Goal: Task Accomplishment & Management: Manage account settings

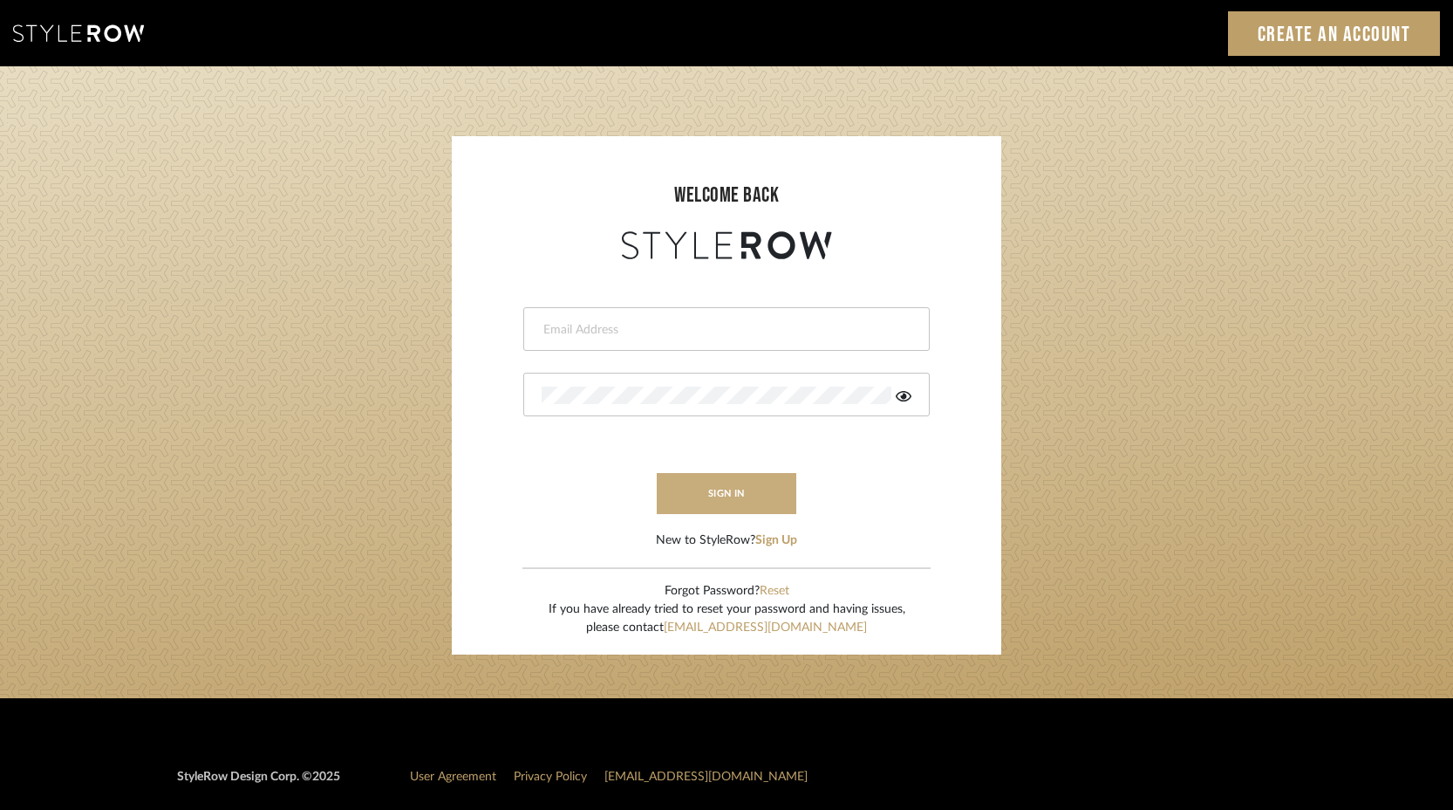
type input "stacie@artisticodesign.net"
click at [733, 489] on button "sign in" at bounding box center [727, 493] width 140 height 41
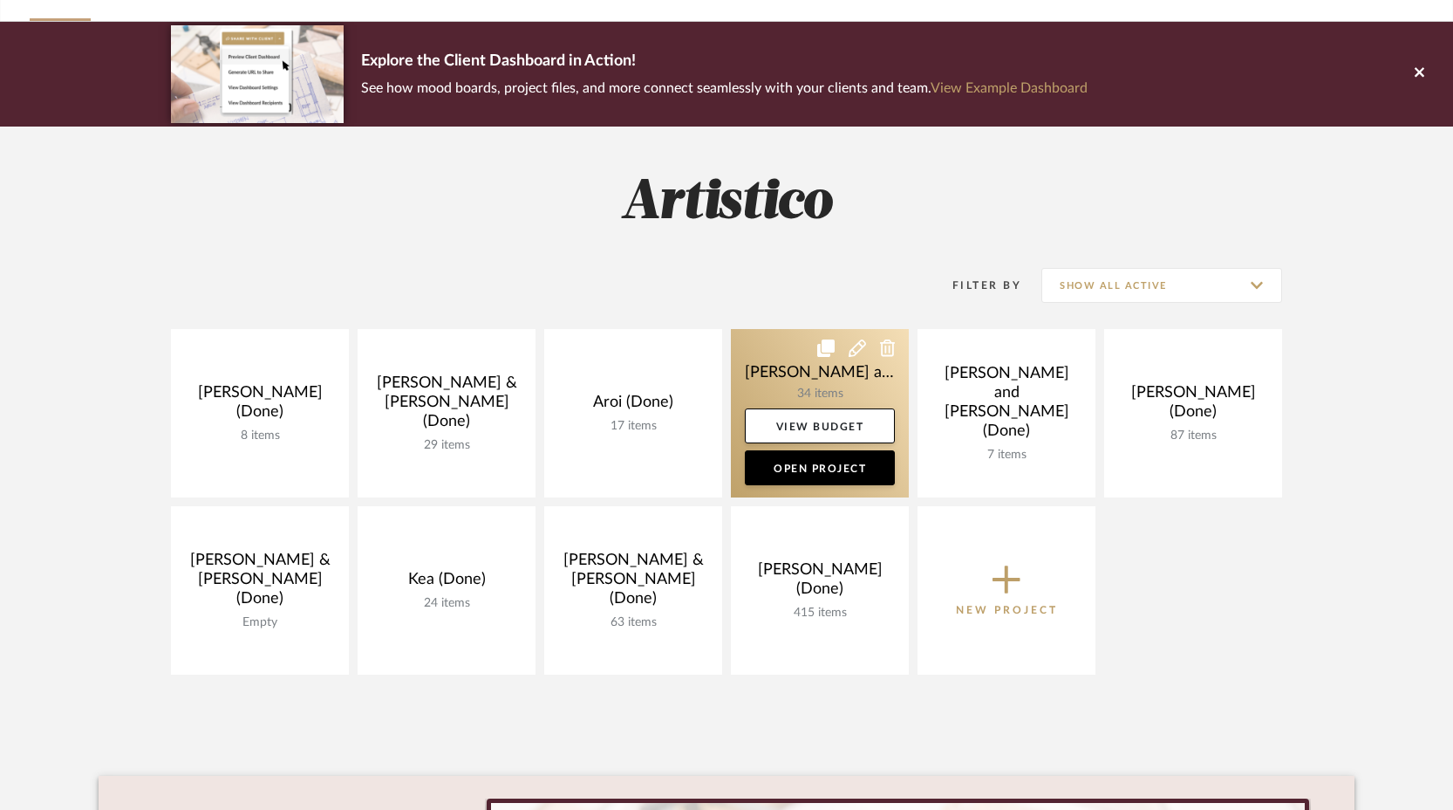
scroll to position [109, 0]
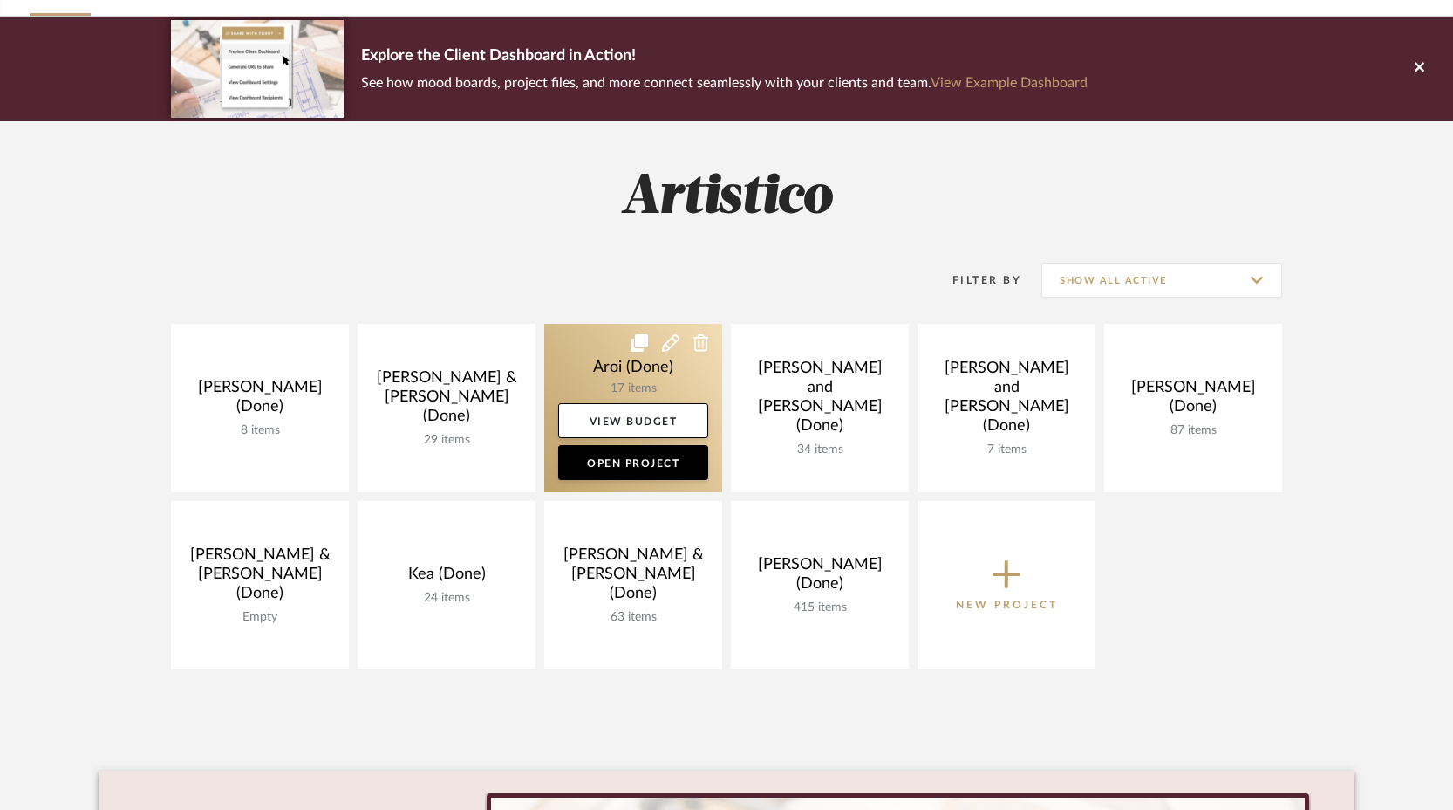
click at [624, 377] on link at bounding box center [633, 408] width 178 height 168
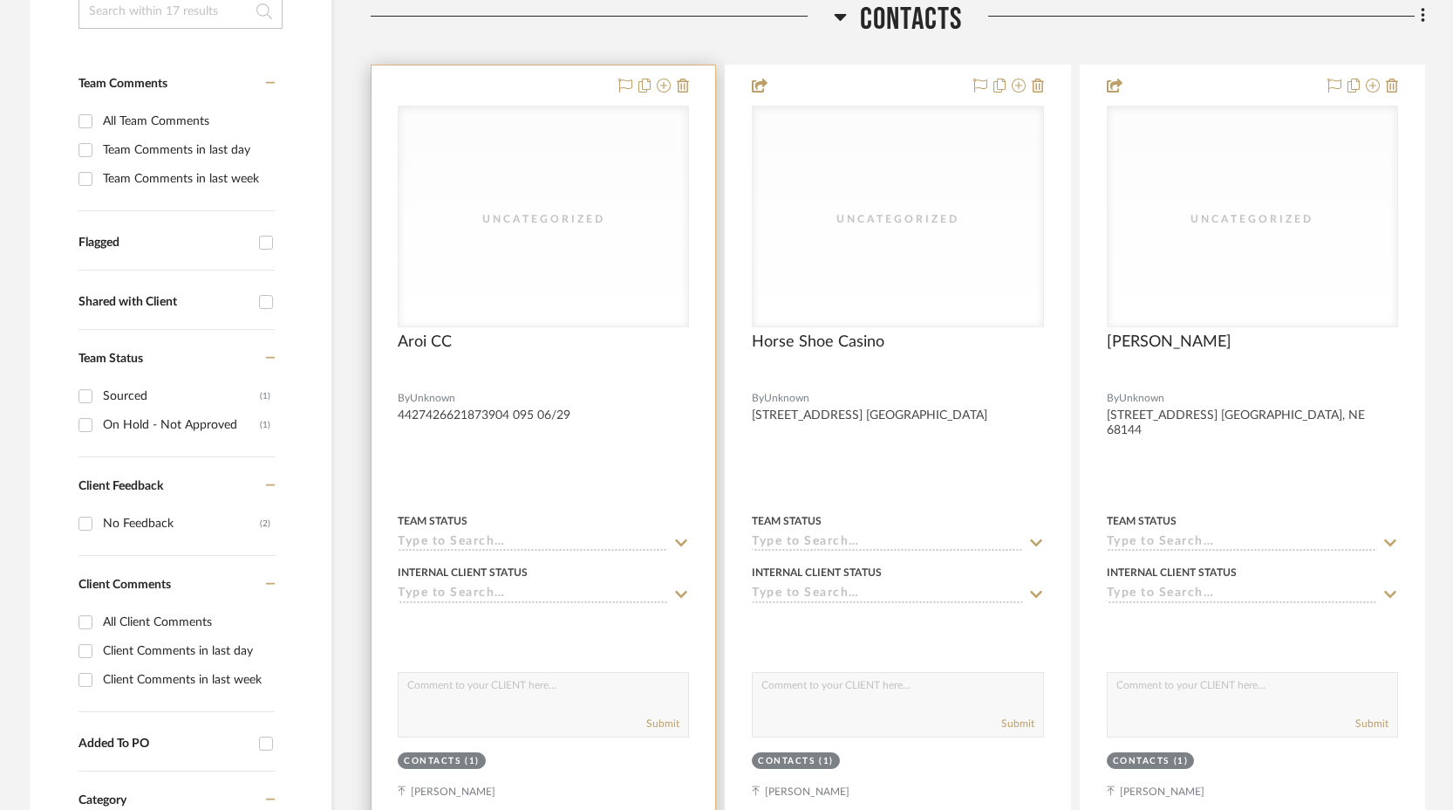
scroll to position [420, 0]
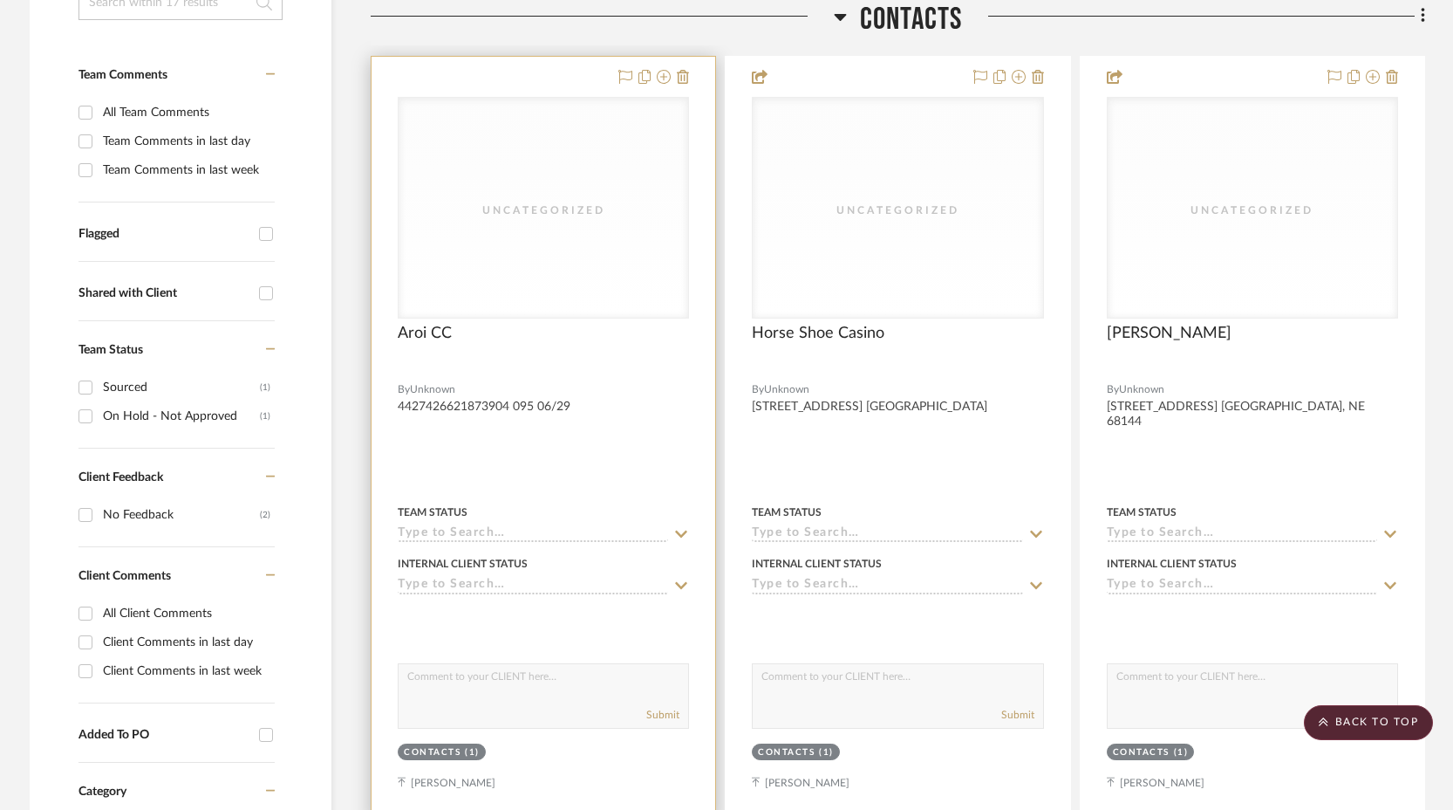
click at [553, 234] on div "Uncategorized" at bounding box center [544, 208] width 290 height 220
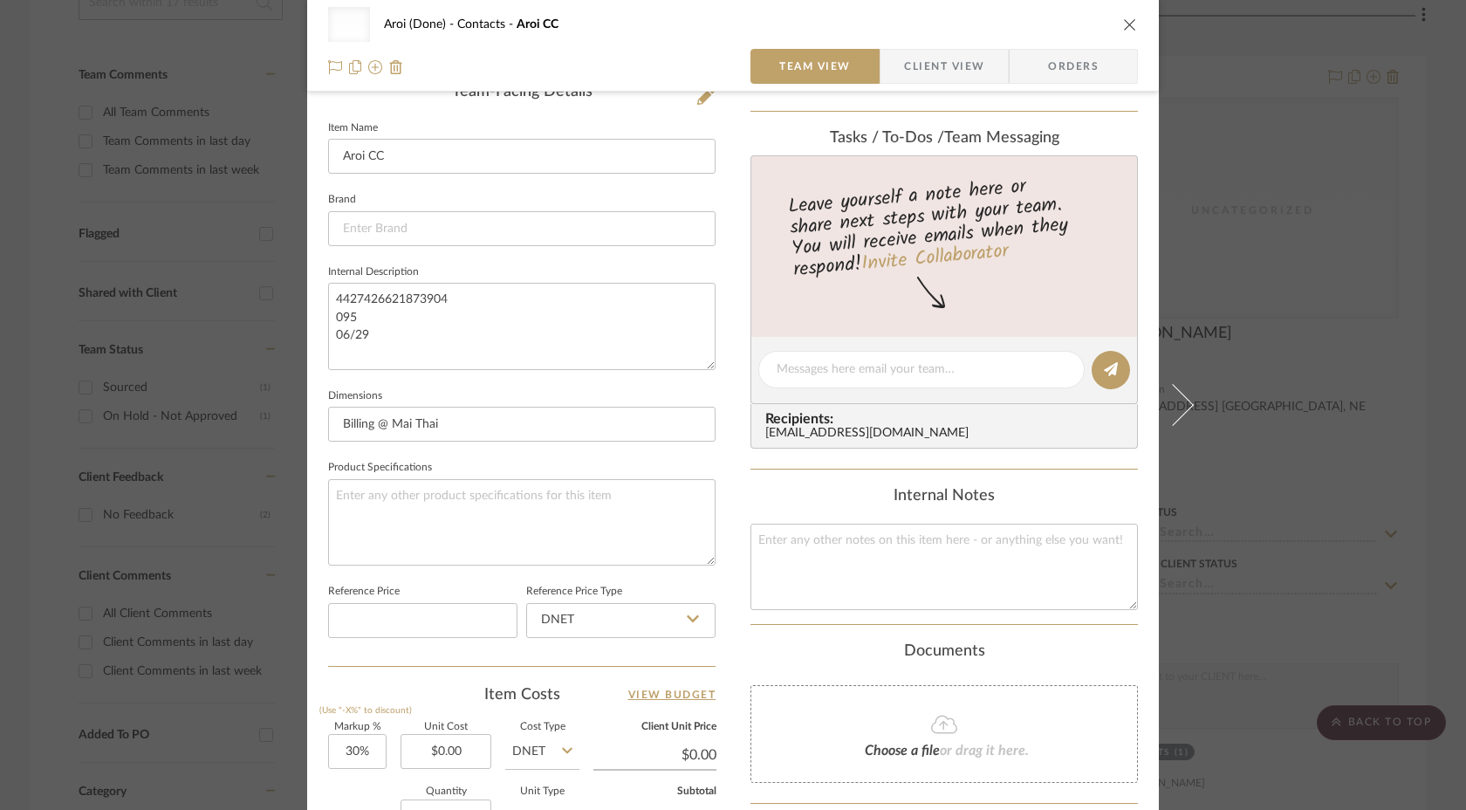
scroll to position [463, 0]
click at [1238, 457] on div "Uncategorized Aroi (Done) Contacts Aroi CC Team View Client View Orders Uncateg…" at bounding box center [733, 405] width 1466 height 810
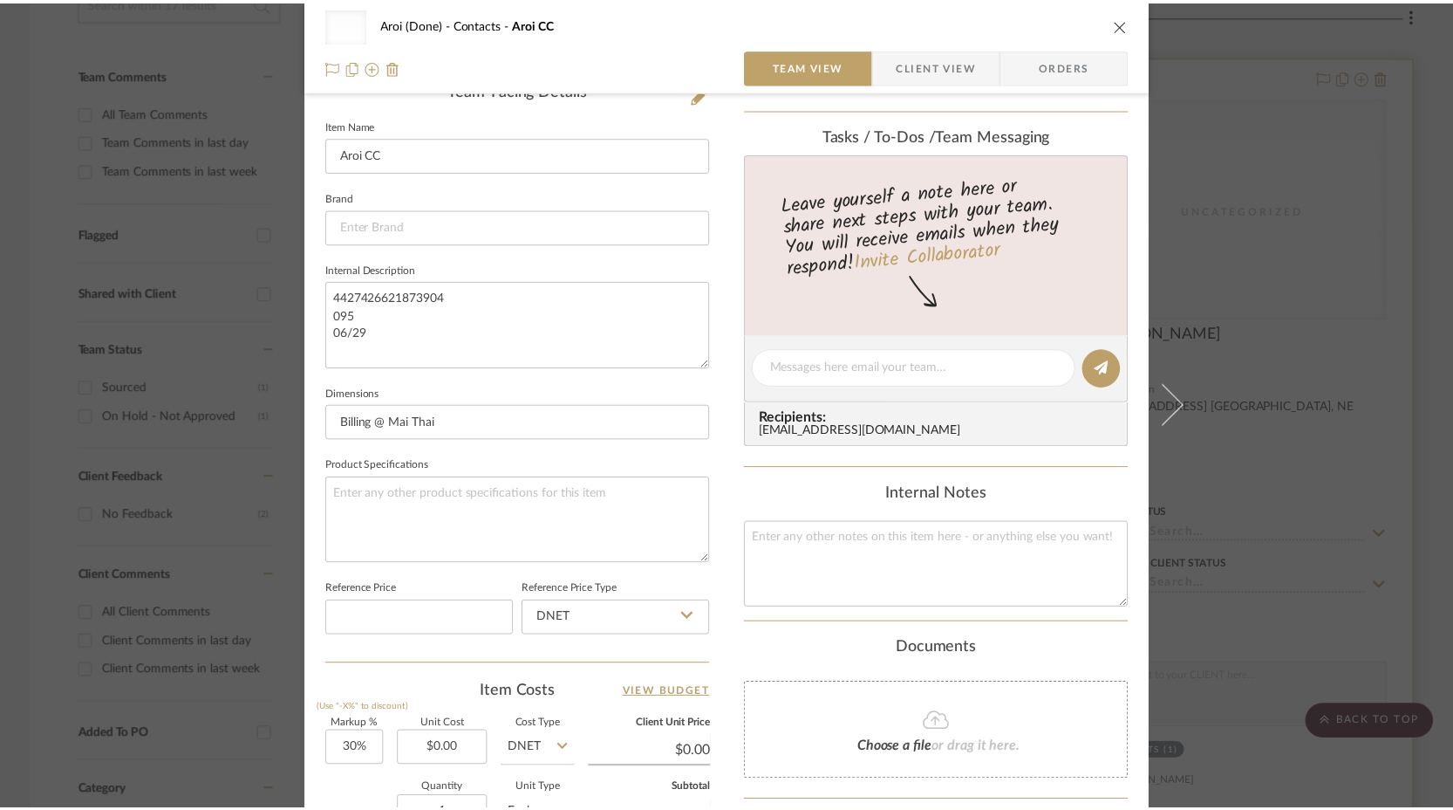
scroll to position [420, 0]
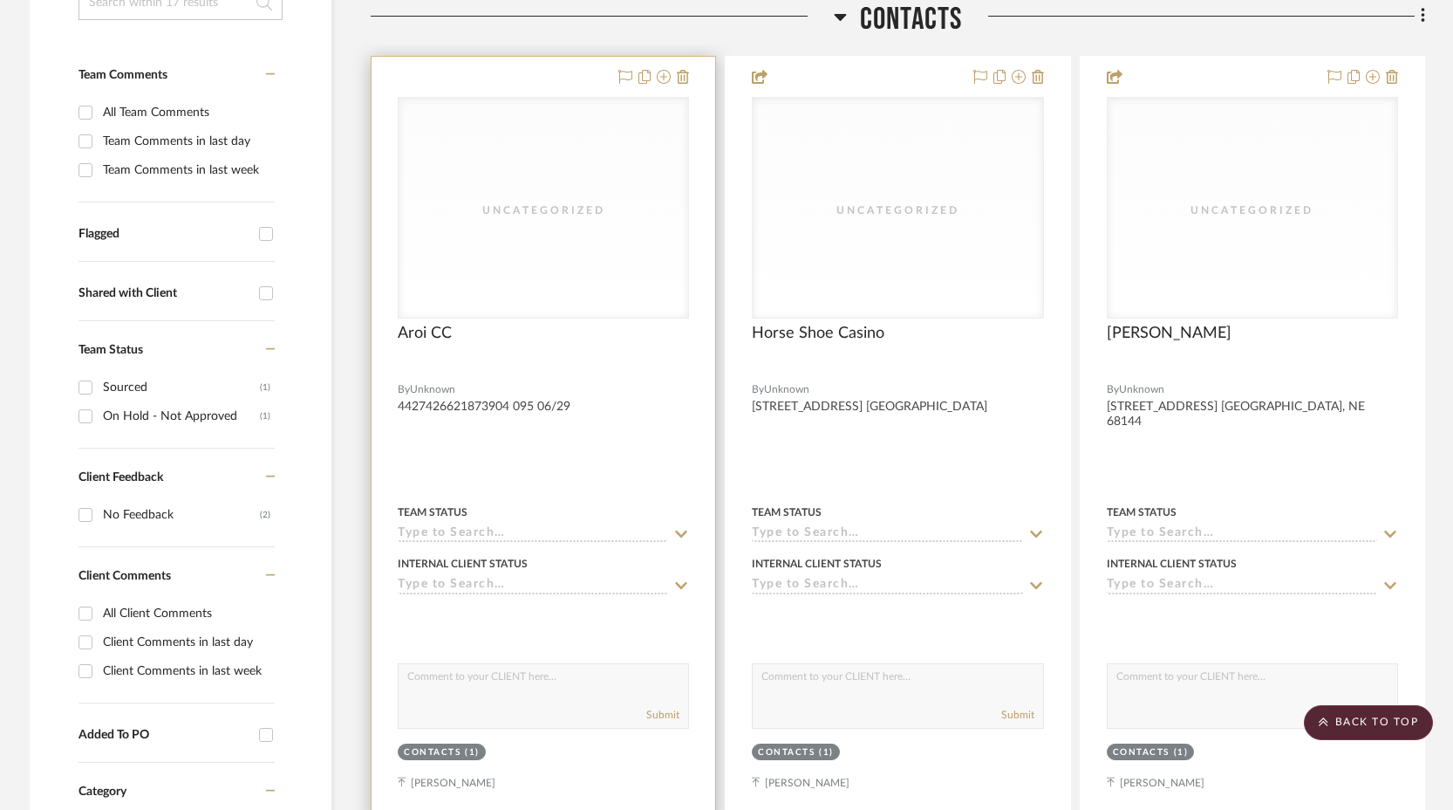
click at [671, 535] on sr-typeahead at bounding box center [543, 534] width 291 height 17
click at [677, 534] on icon at bounding box center [681, 534] width 16 height 14
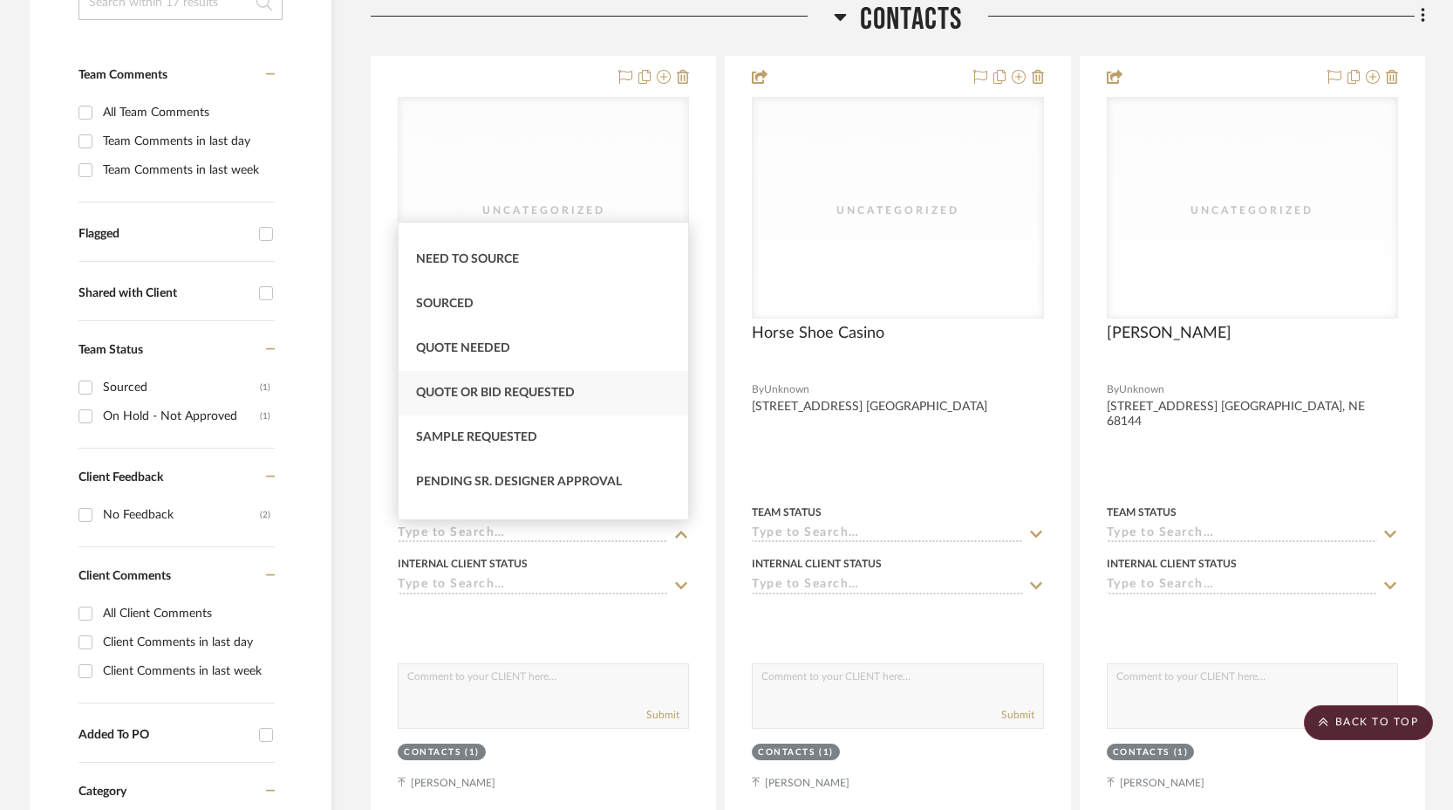
scroll to position [519, 0]
click at [494, 263] on span "Need to Source" at bounding box center [467, 259] width 103 height 12
type input "9/3/2025"
type input "Need to Source"
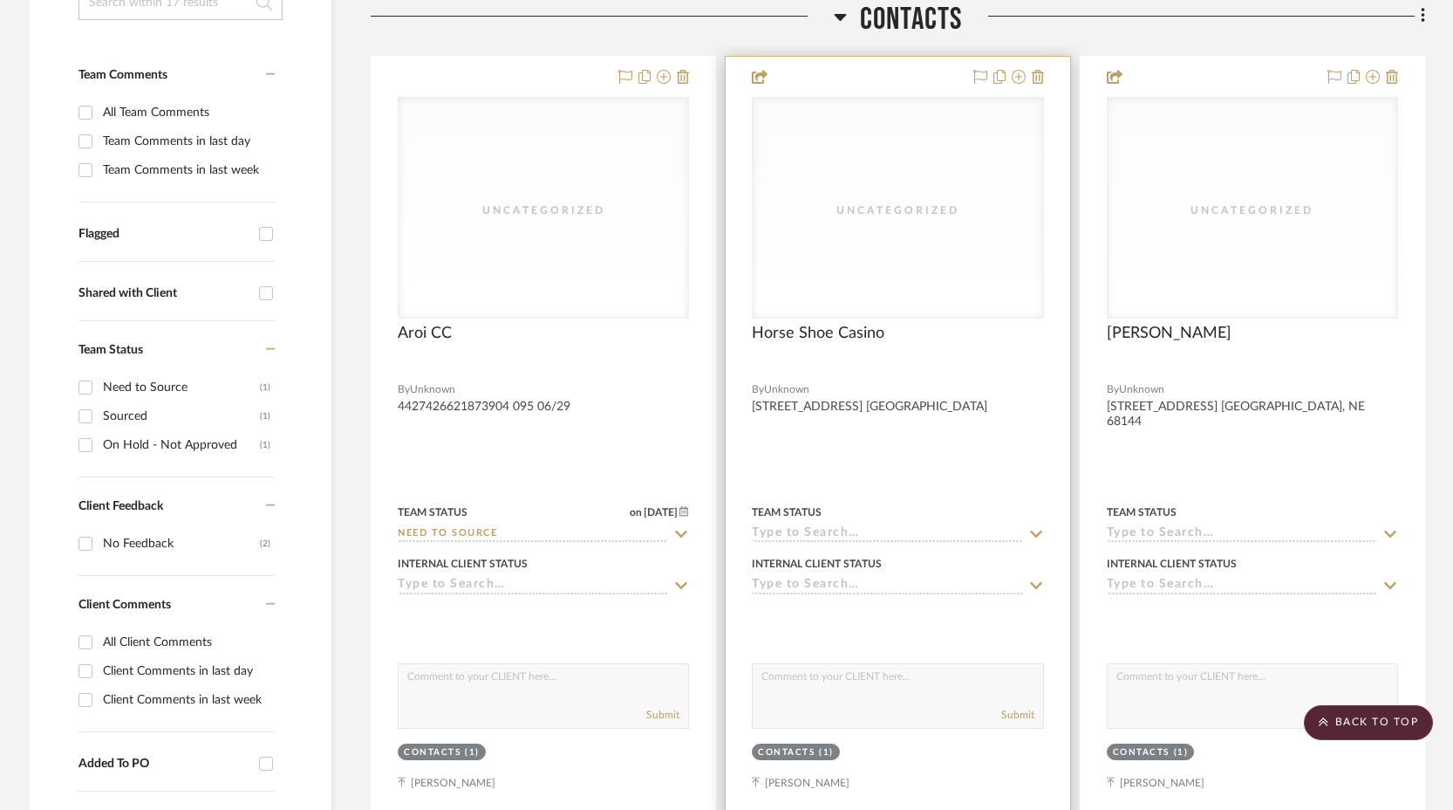
click at [1019, 523] on div "Team Status" at bounding box center [897, 522] width 291 height 42
click at [1035, 527] on icon at bounding box center [1036, 534] width 16 height 14
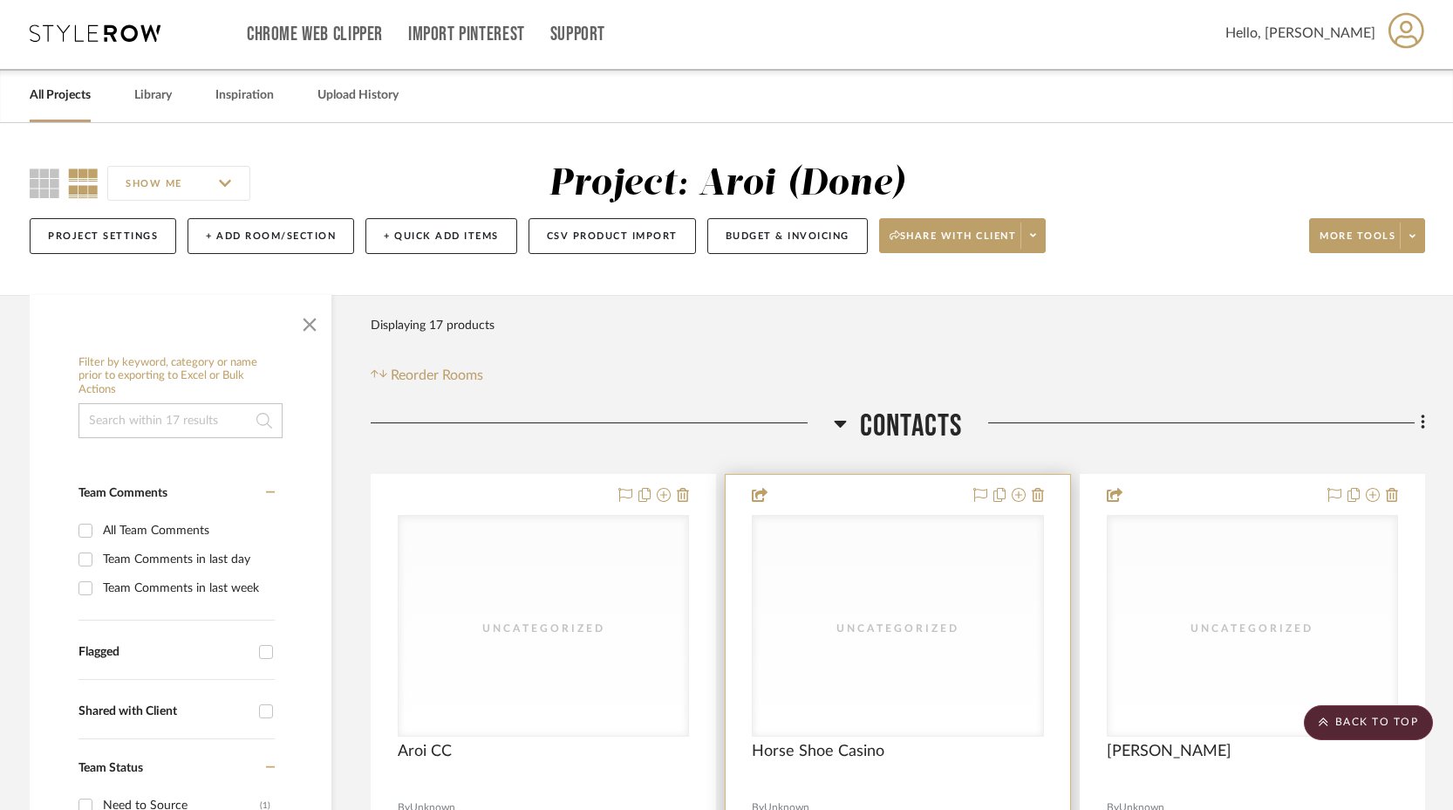
scroll to position [0, 0]
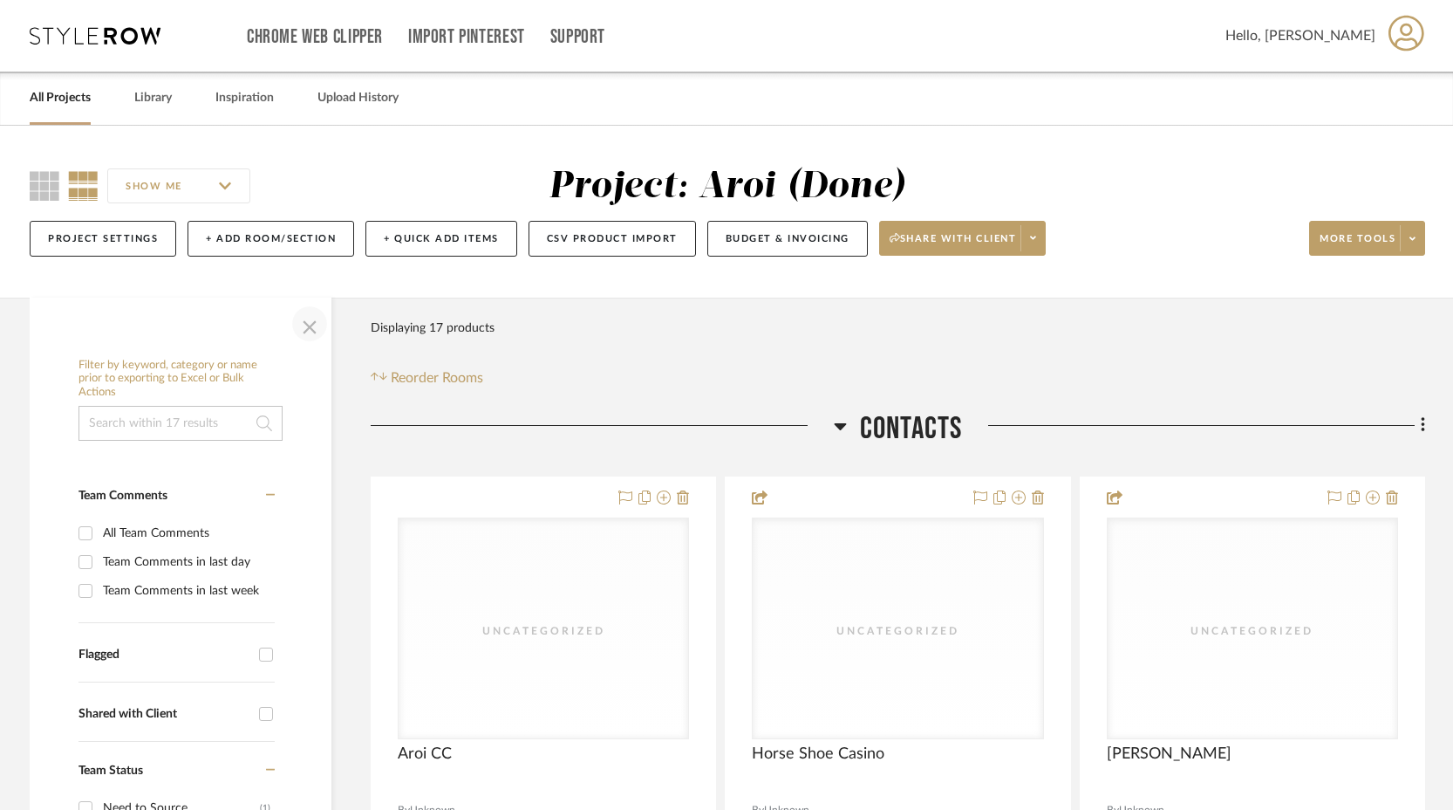
click at [297, 327] on span "button" at bounding box center [310, 324] width 42 height 42
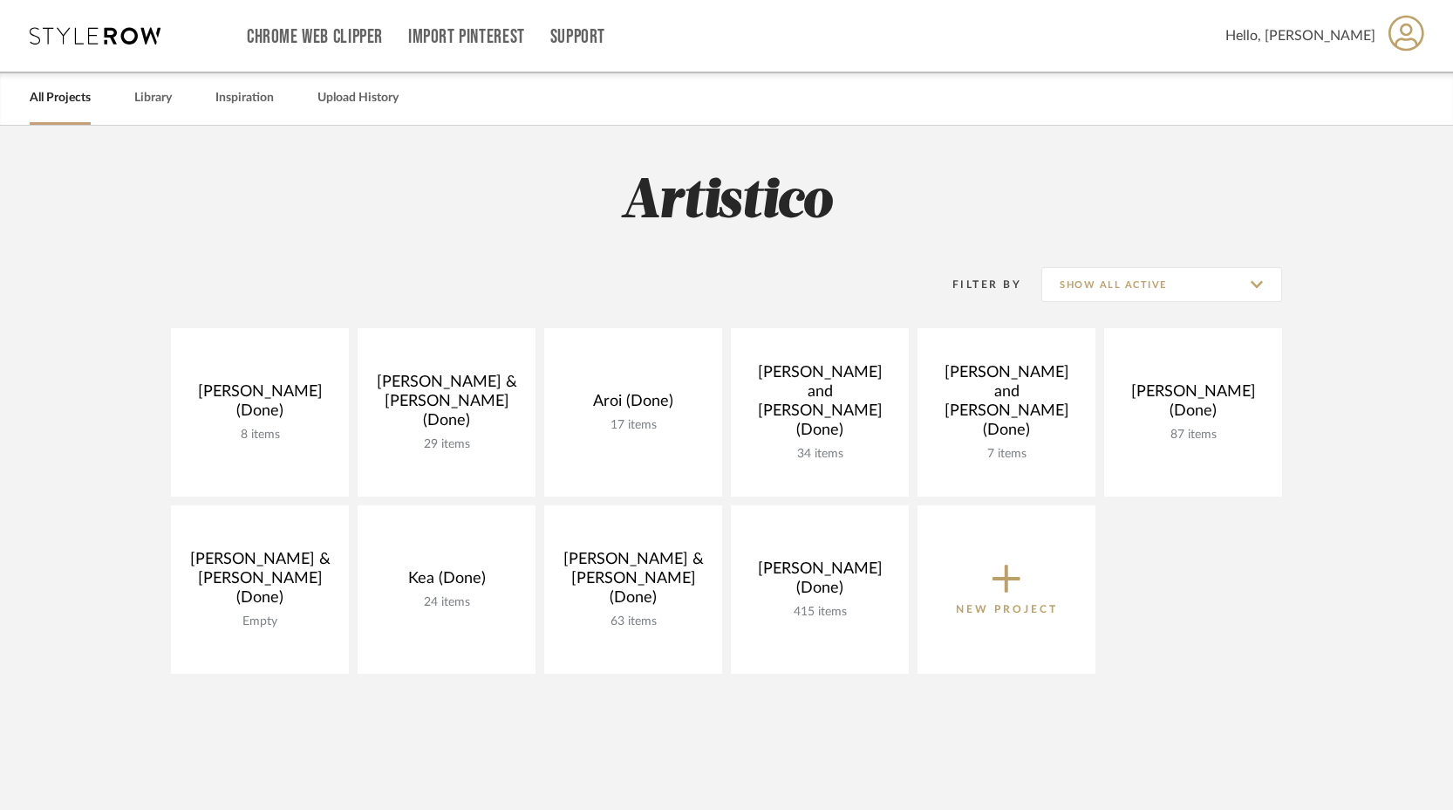
scroll to position [109, 0]
